Goal: Use online tool/utility: Utilize a website feature to perform a specific function

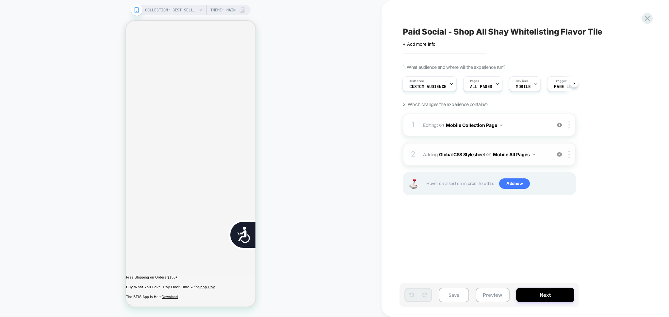
click at [557, 155] on img at bounding box center [559, 155] width 6 height 6
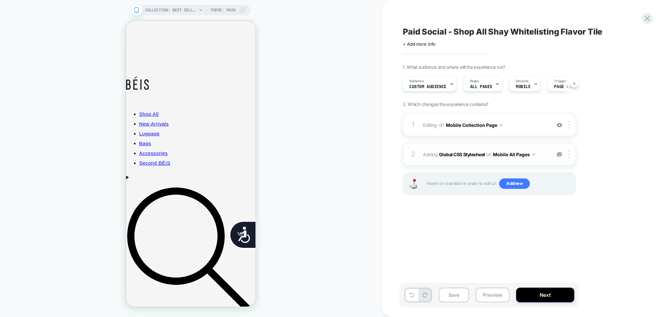
scroll to position [305, 0]
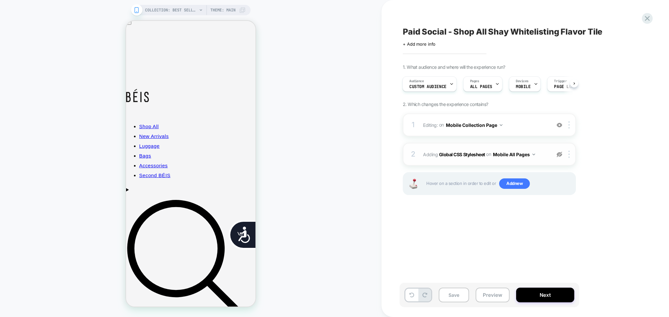
click at [559, 156] on img at bounding box center [559, 155] width 6 height 6
click at [532, 161] on div "2 Adding Global CSS Stylesheet on Mobile All Pages Copy to Desktop Target All D…" at bounding box center [488, 154] width 173 height 23
click at [558, 157] on img at bounding box center [559, 155] width 6 height 6
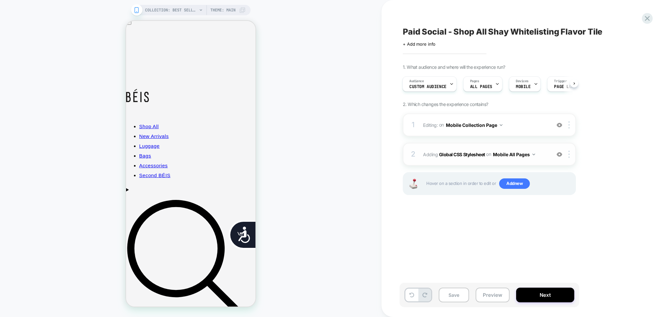
click at [537, 161] on div "2 Adding Global CSS Stylesheet on Mobile All Pages Add Before Add After Copy to…" at bounding box center [488, 154] width 173 height 23
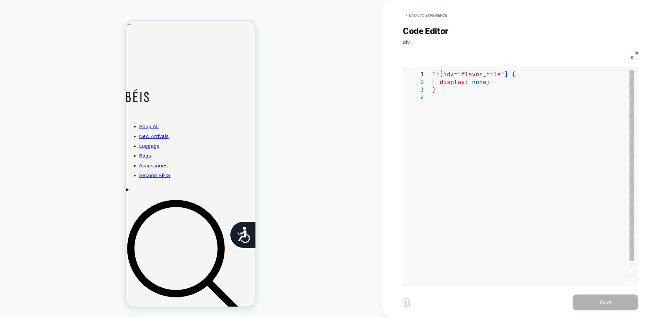
click at [487, 114] on div "li [ id *= "flavor_tile" ] { display: none ; }" at bounding box center [532, 189] width 201 height 236
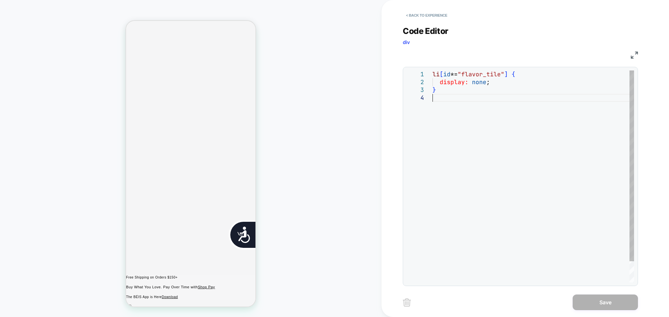
click at [543, 180] on div "li [ id *= "flavor_tile" ] { display: none ; }" at bounding box center [532, 189] width 201 height 236
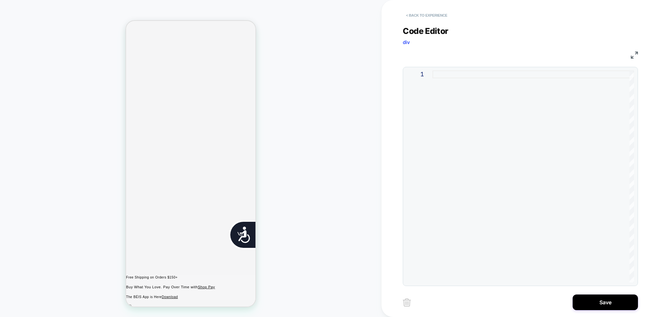
click at [421, 17] on button "< Back to experience" at bounding box center [426, 15] width 48 height 10
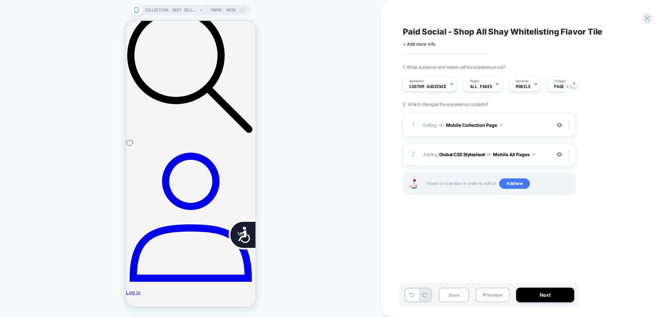
scroll to position [609, 0]
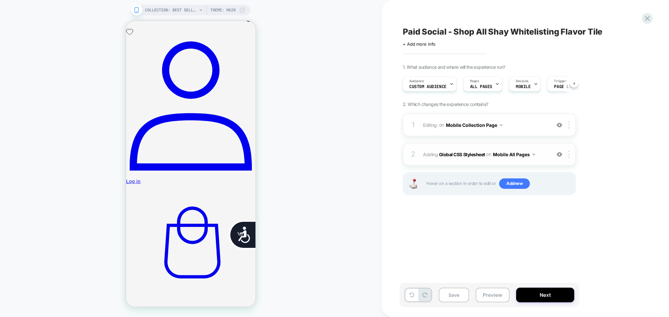
click at [560, 156] on img at bounding box center [559, 155] width 6 height 6
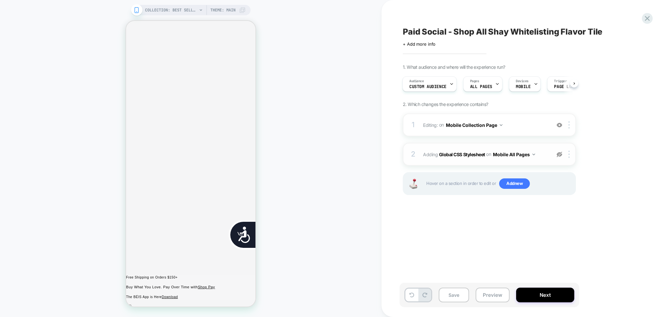
scroll to position [0, 133]
